Goal: Information Seeking & Learning: Learn about a topic

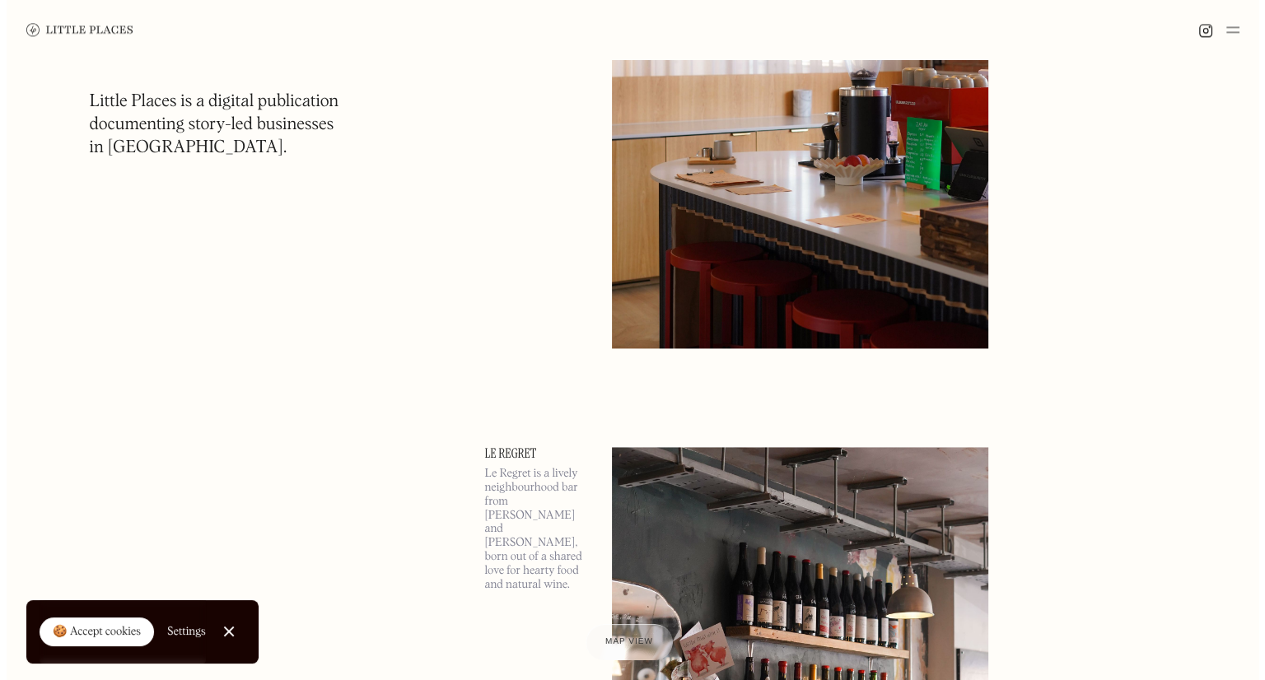
scroll to position [2059, 0]
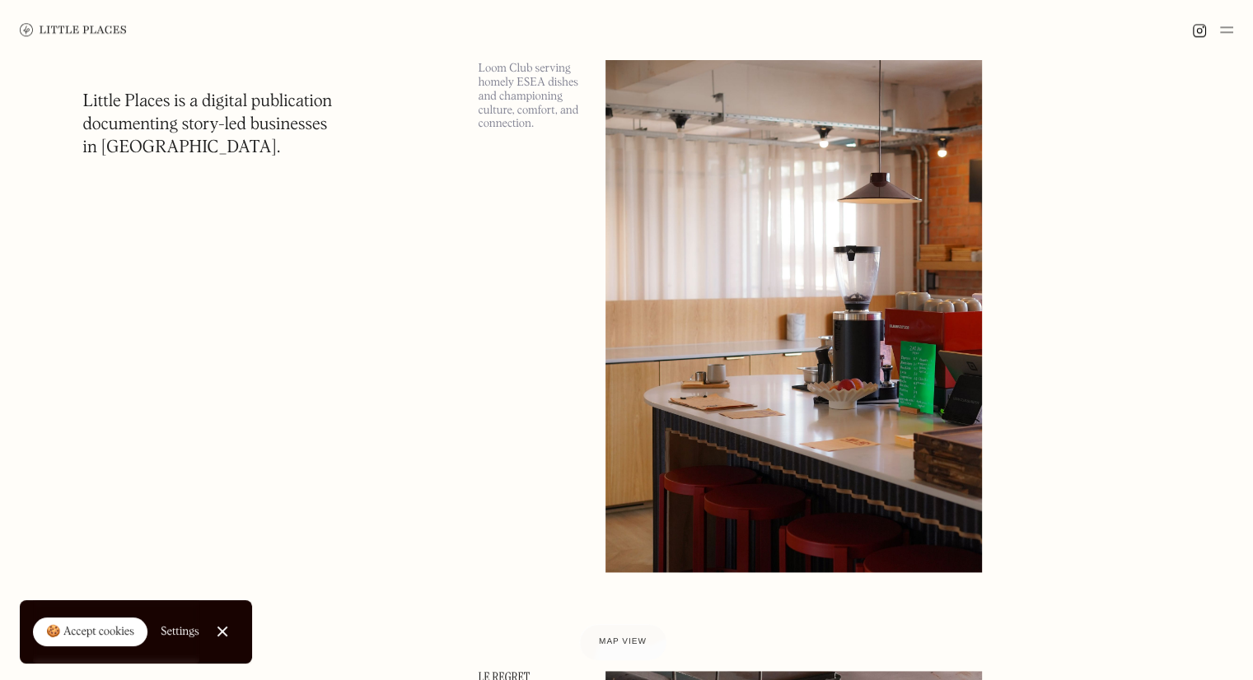
click at [797, 287] on img at bounding box center [793, 300] width 376 height 544
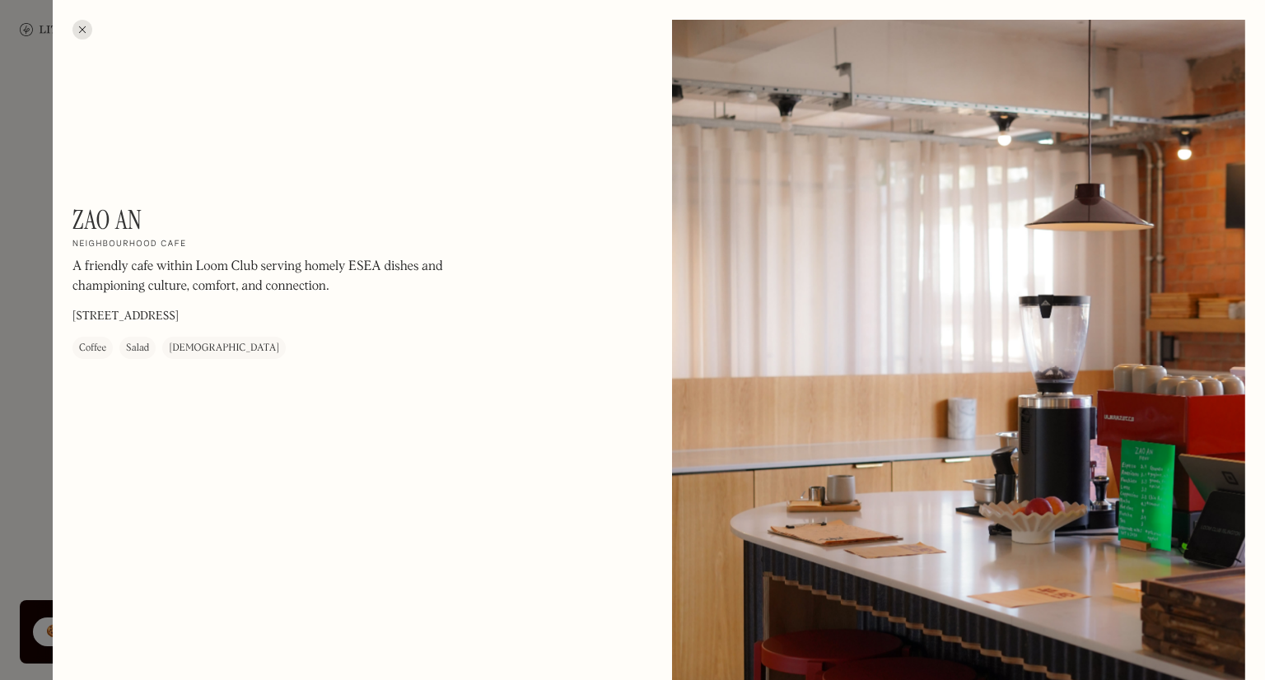
click at [81, 27] on div at bounding box center [82, 30] width 20 height 20
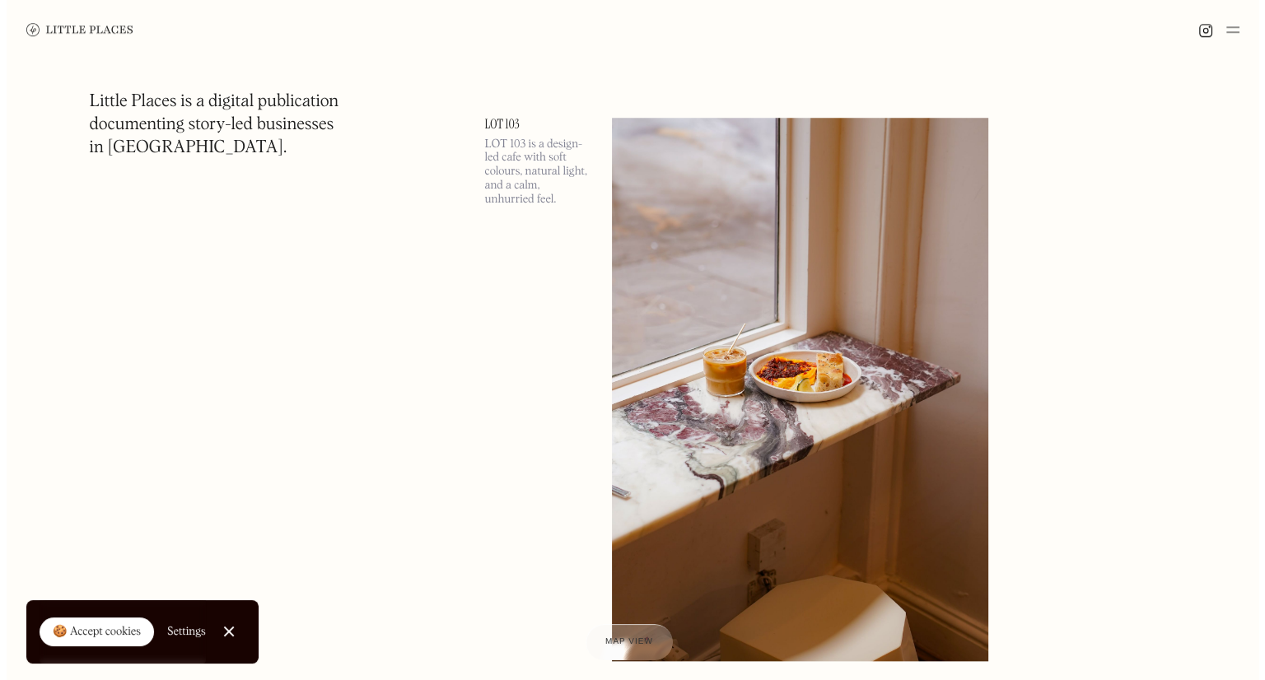
scroll to position [7741, 0]
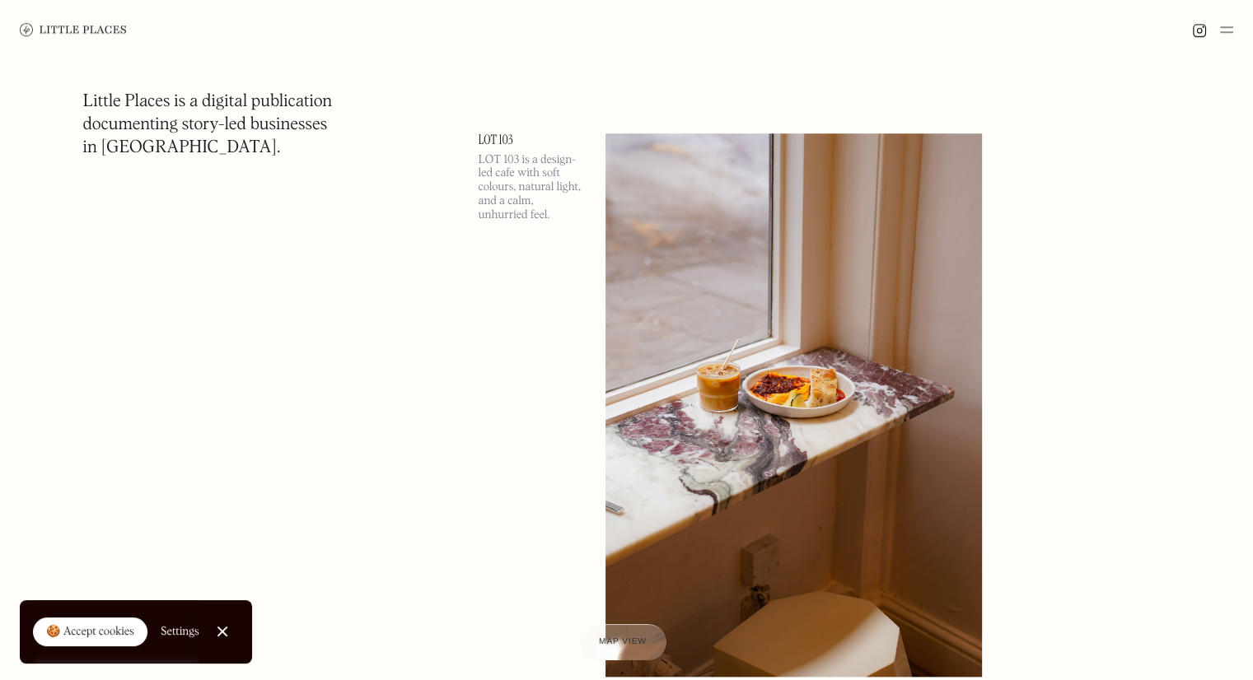
click at [495, 133] on link "LOT 103" at bounding box center [531, 139] width 107 height 13
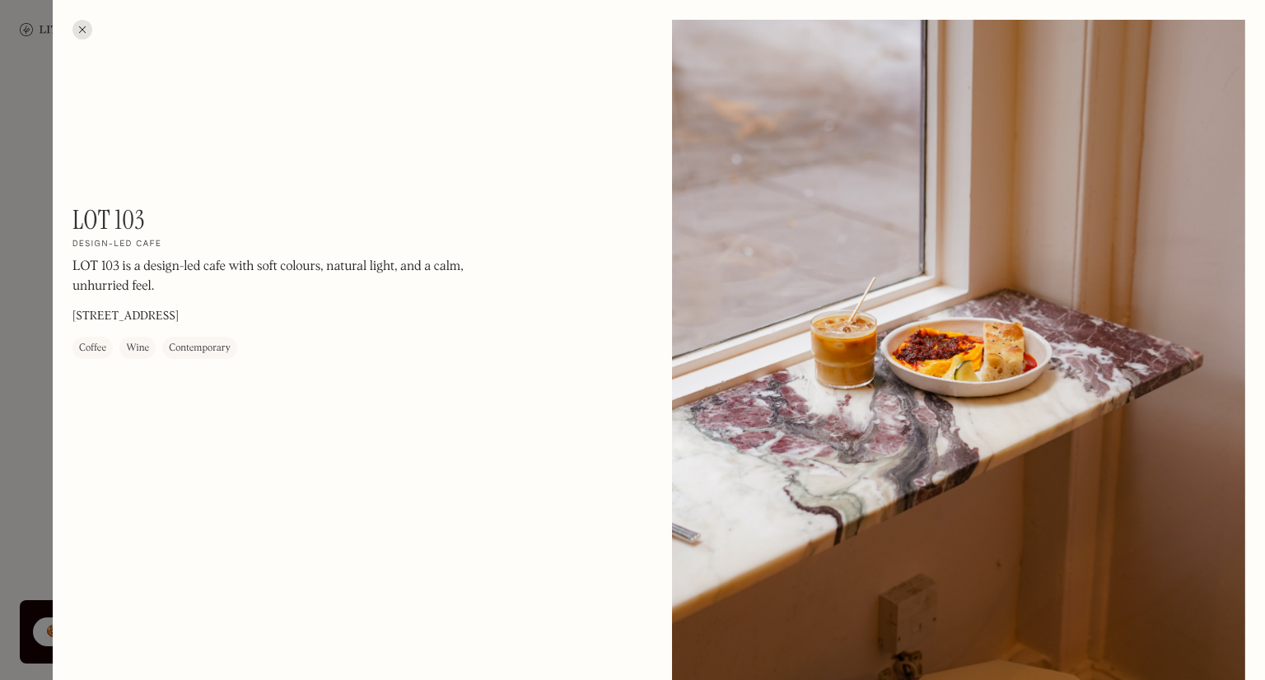
click at [99, 217] on h1 "LOT 103" at bounding box center [108, 219] width 72 height 31
copy div "LOT 103 On Our Radar"
click at [114, 218] on h1 "LOT 103" at bounding box center [108, 219] width 72 height 31
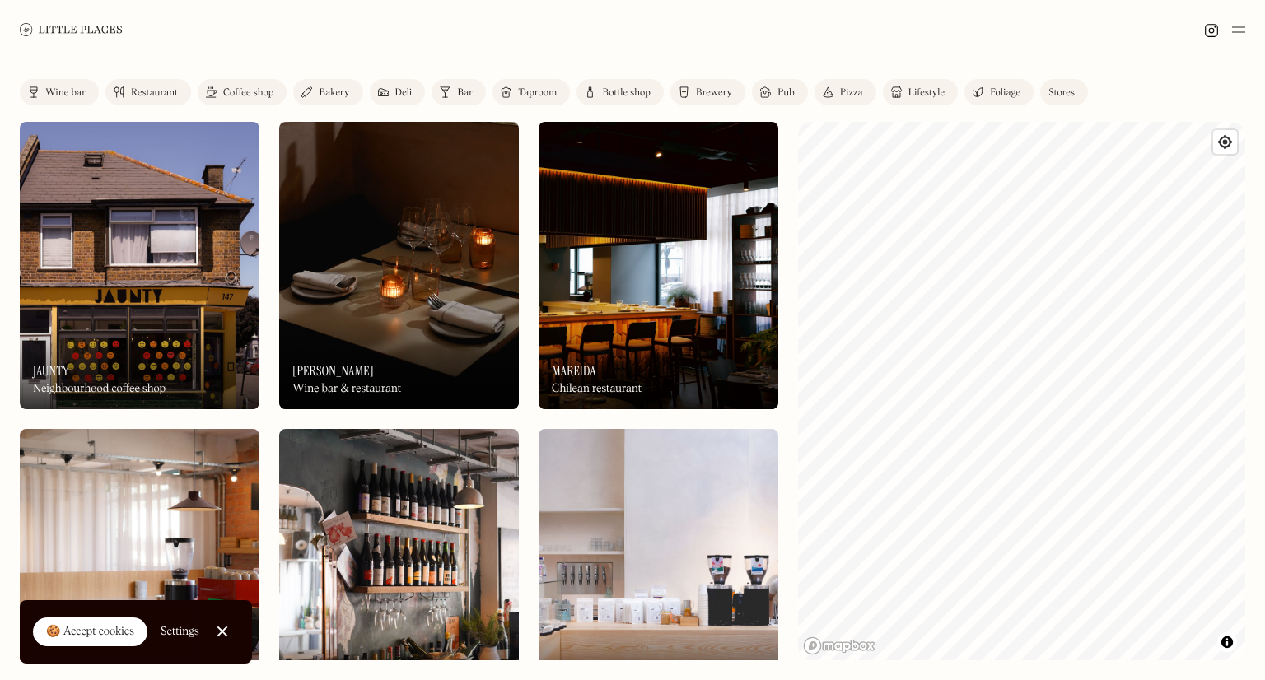
click at [224, 623] on link "Close Cookie Popup" at bounding box center [222, 631] width 33 height 33
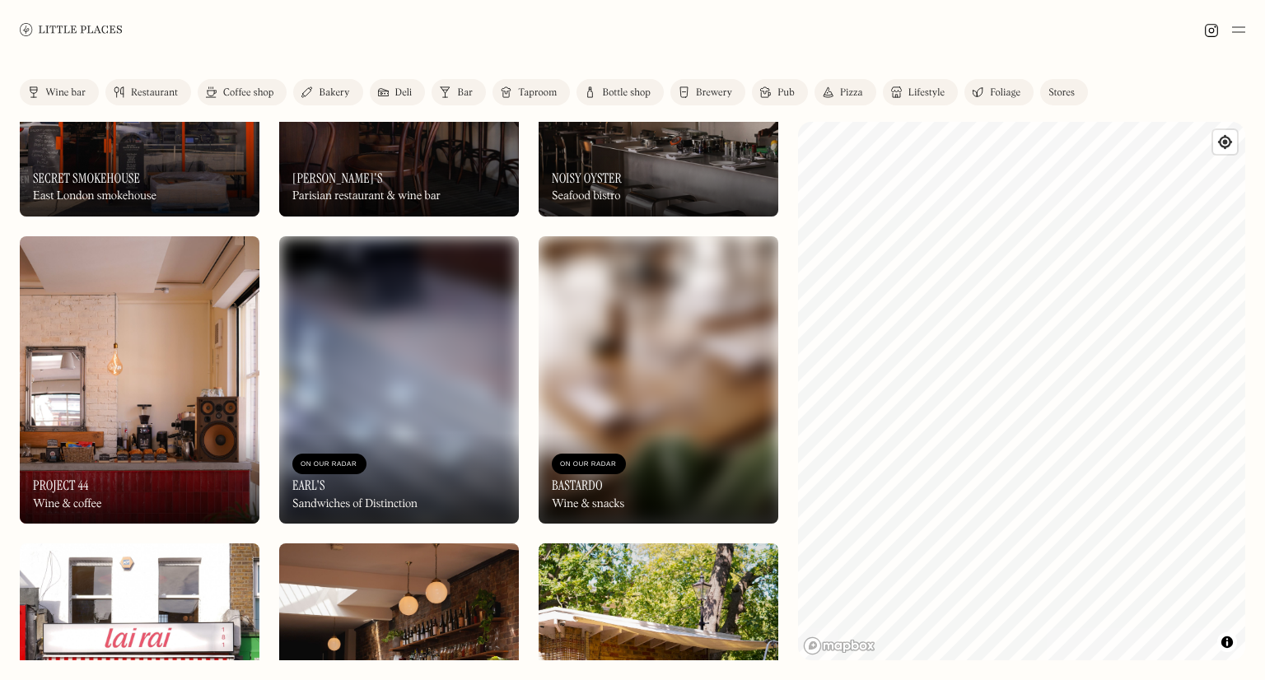
scroll to position [1812, 0]
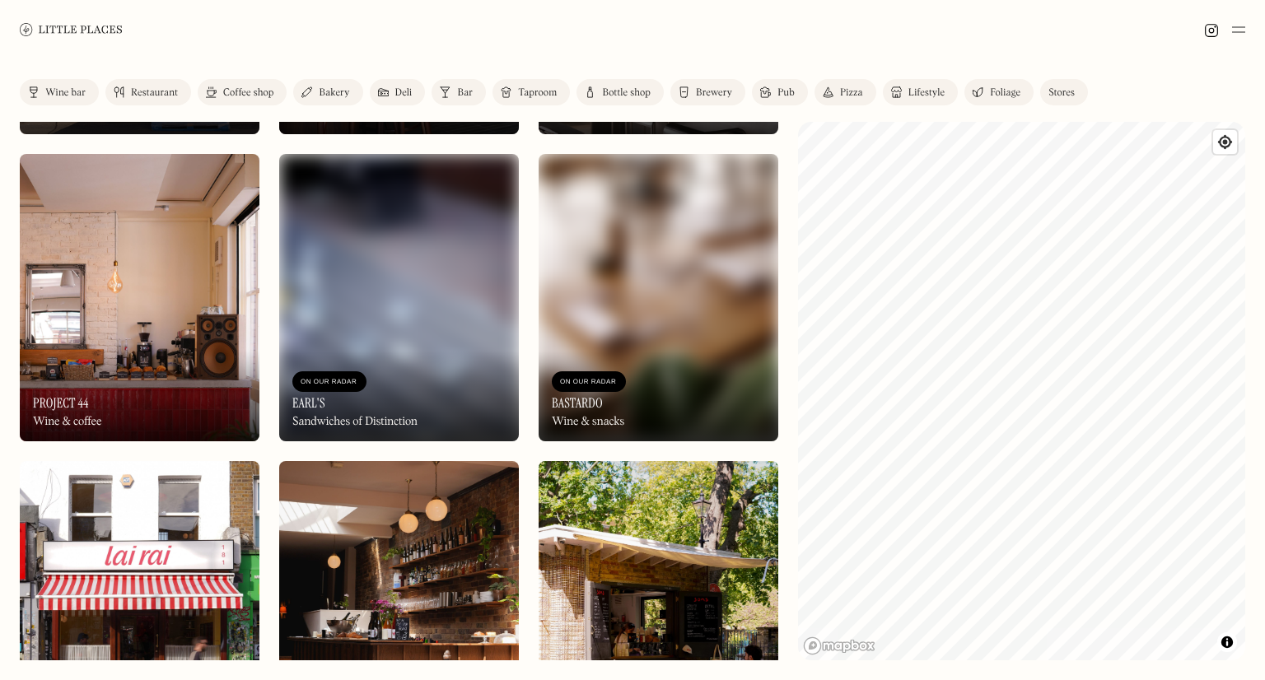
click at [581, 284] on img at bounding box center [659, 297] width 240 height 287
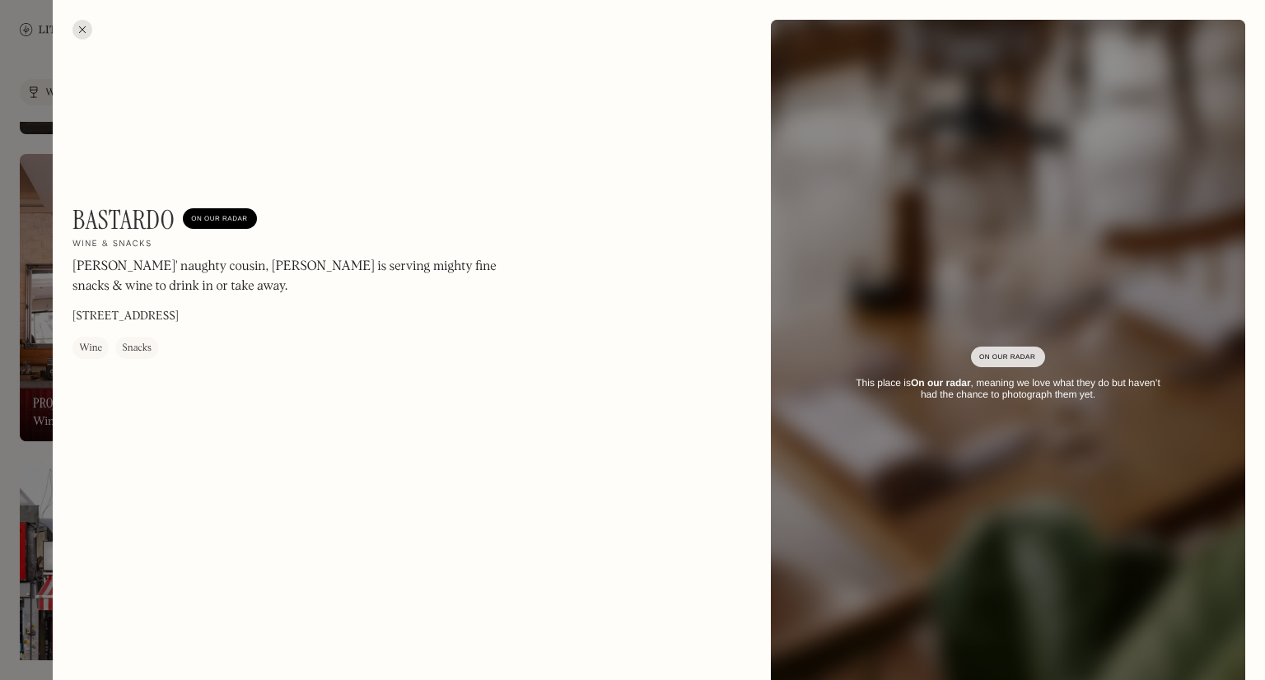
click at [106, 221] on h1 "Bastardo" at bounding box center [123, 219] width 102 height 31
copy h1 "Bastardo"
click at [135, 264] on p "[PERSON_NAME]' naughty cousin, [PERSON_NAME] is serving mighty fine snacks & wi…" at bounding box center [294, 277] width 445 height 40
click at [82, 26] on div at bounding box center [82, 30] width 20 height 20
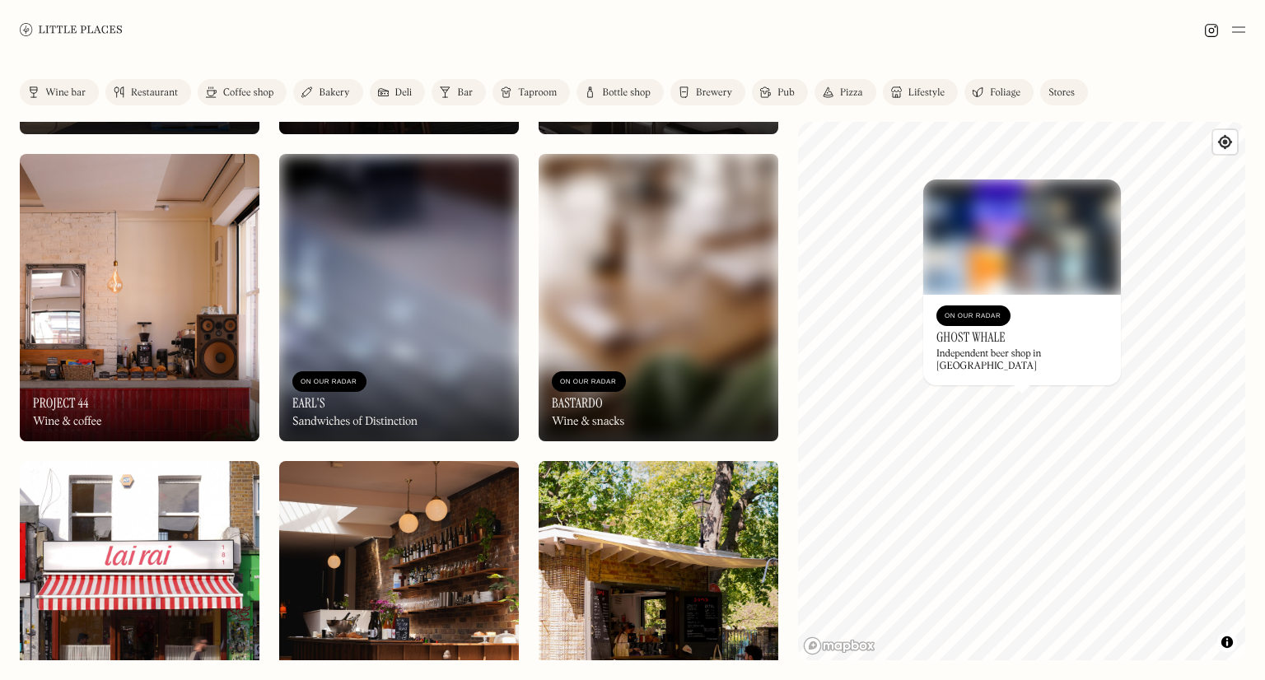
click at [461, 88] on div "Bar" at bounding box center [465, 93] width 16 height 10
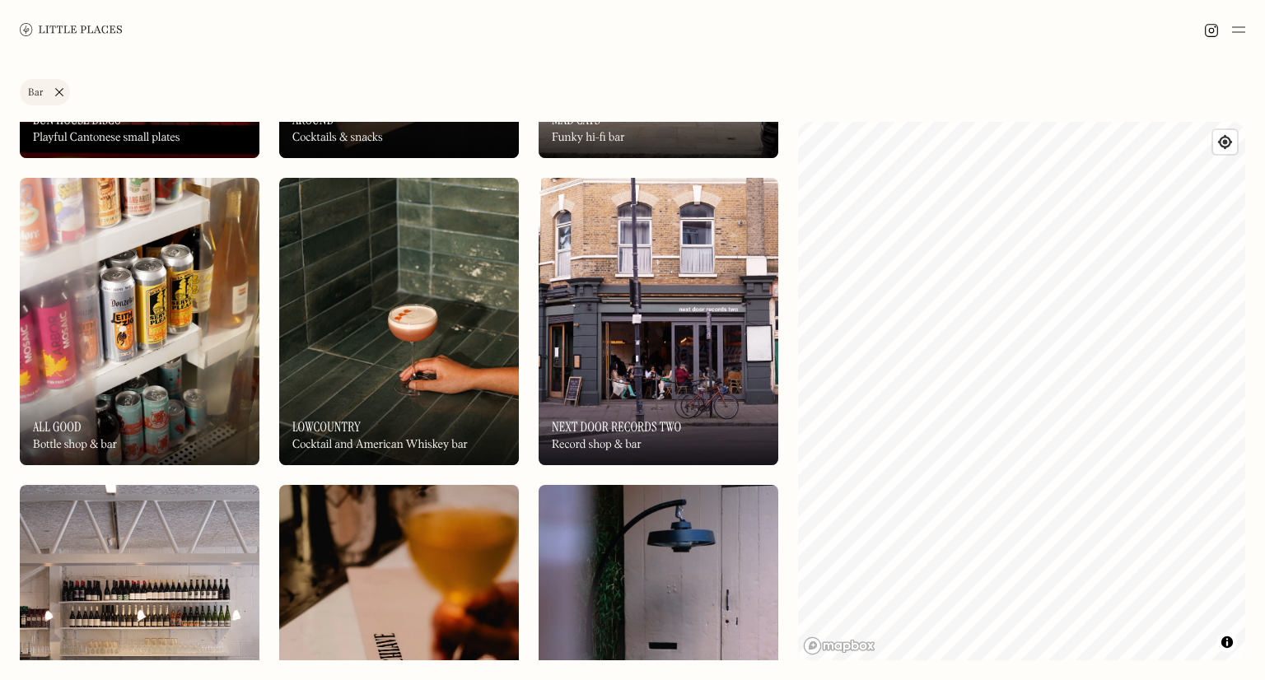
scroll to position [659, 0]
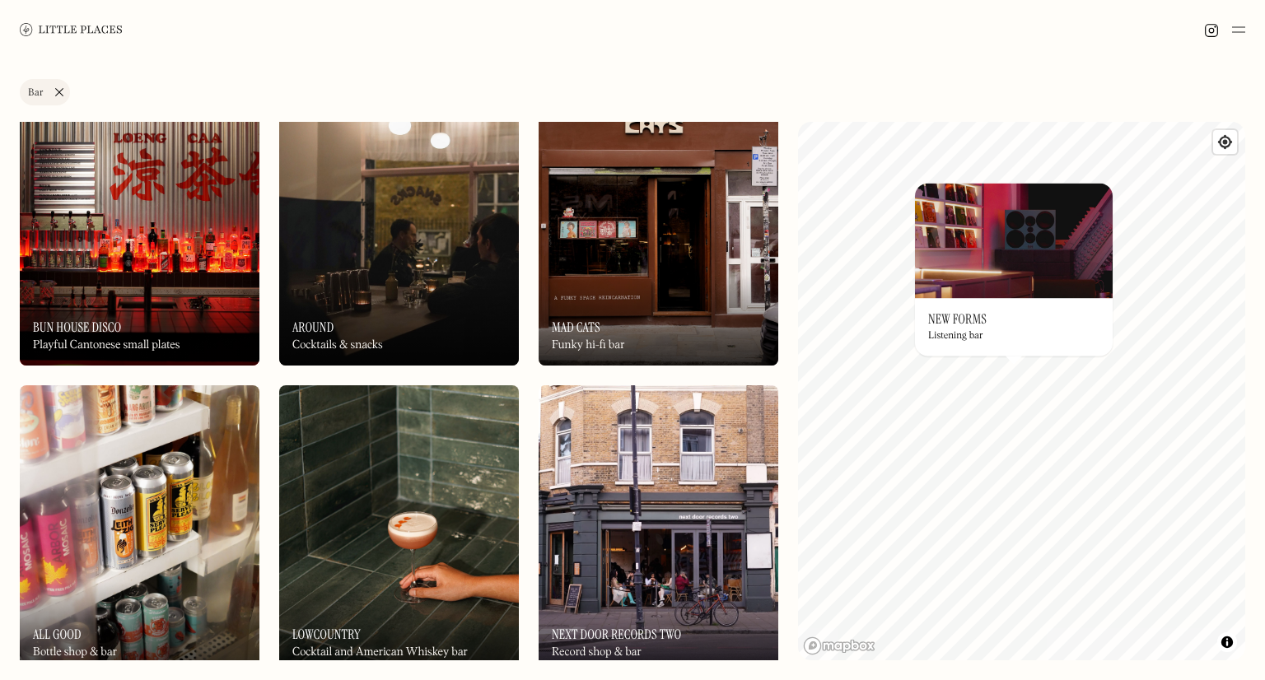
click at [953, 320] on h3 "New Forms" at bounding box center [957, 319] width 58 height 16
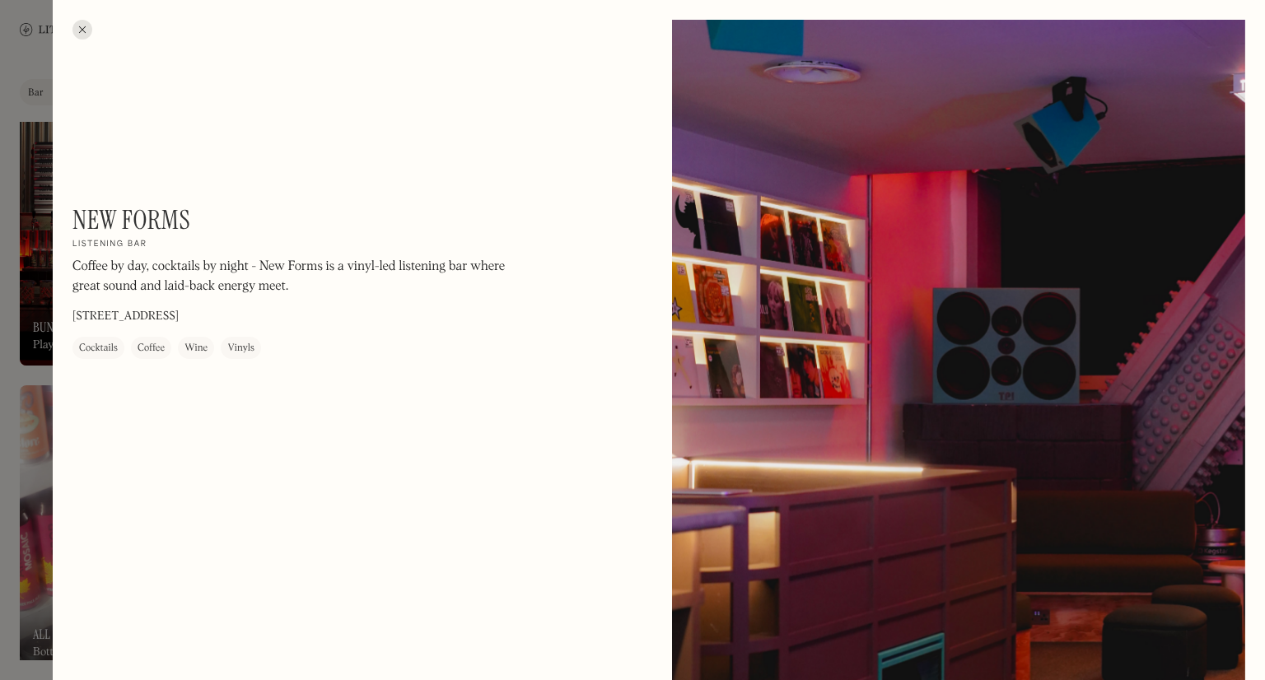
click at [138, 212] on h1 "New Forms" at bounding box center [131, 219] width 118 height 31
copy div "New Forms On Our Radar"
click at [143, 224] on h1 "New Forms" at bounding box center [131, 219] width 118 height 31
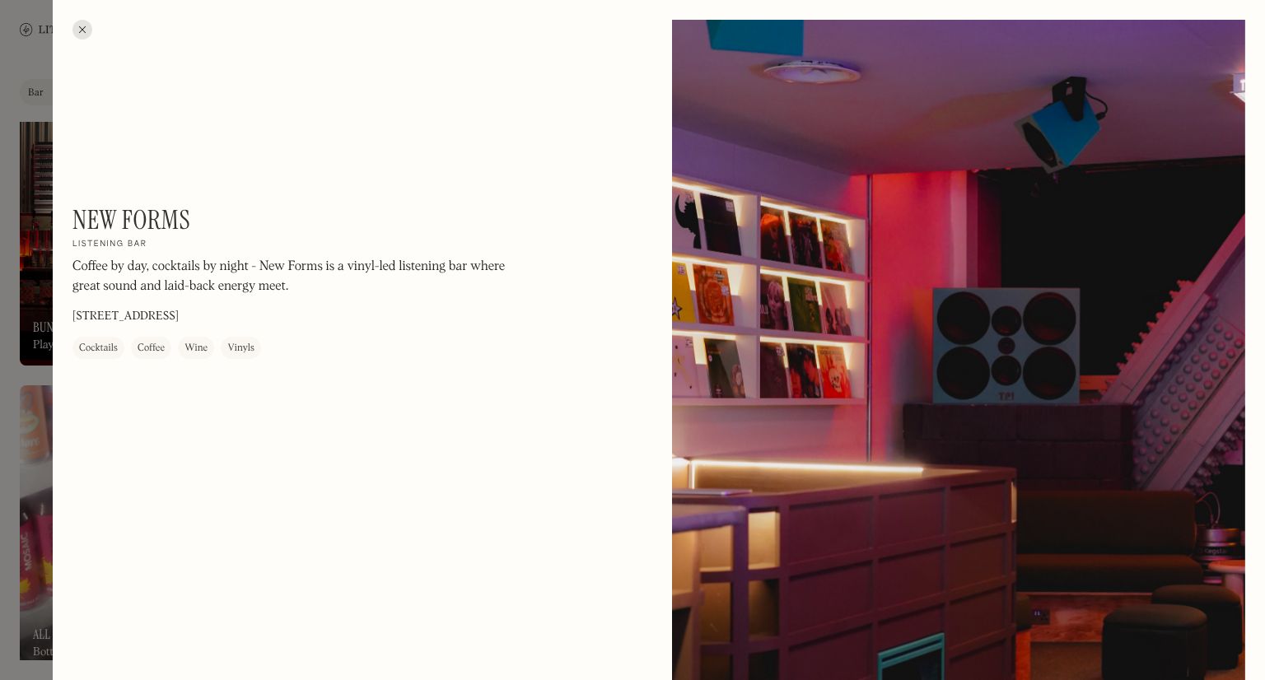
click at [80, 29] on div at bounding box center [82, 30] width 20 height 20
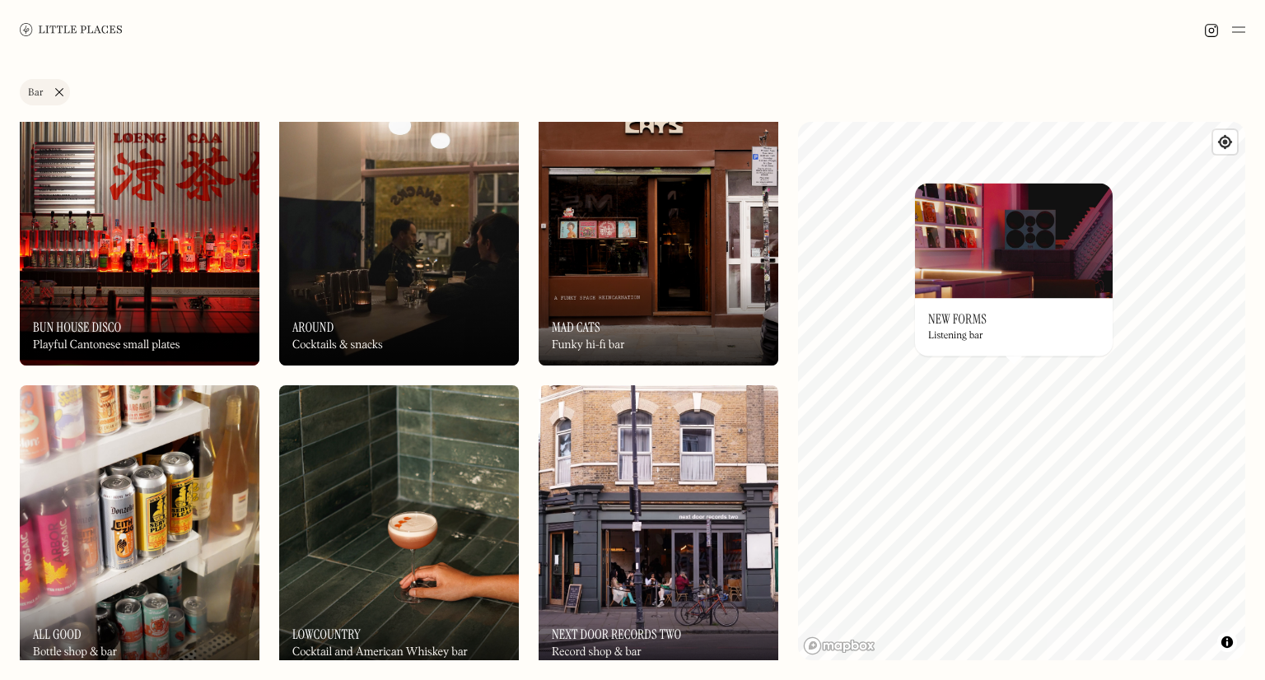
click at [571, 87] on div "Label Bar Wine bar Restaurant Coffee shop Bakery Deli Bar Taproom Bottle shop B…" at bounding box center [632, 95] width 1225 height 33
click at [948, 324] on h3 "New Forms" at bounding box center [957, 319] width 58 height 16
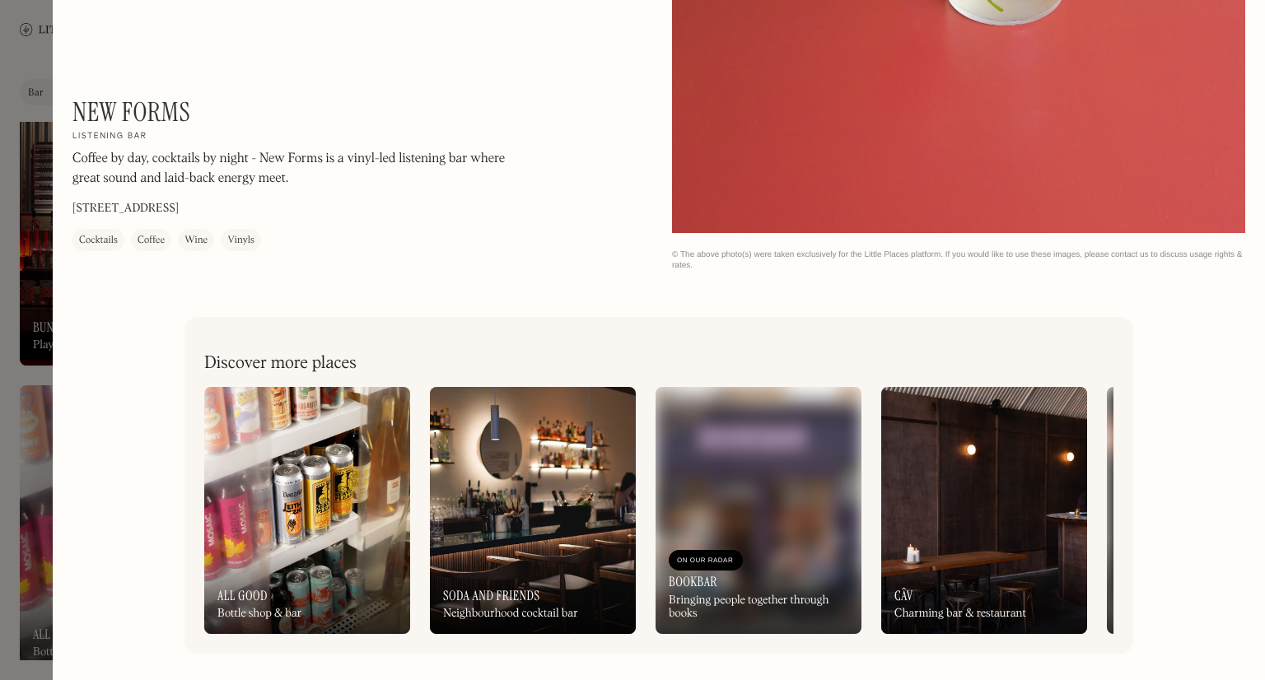
scroll to position [1881, 0]
